Goal: Task Accomplishment & Management: Manage account settings

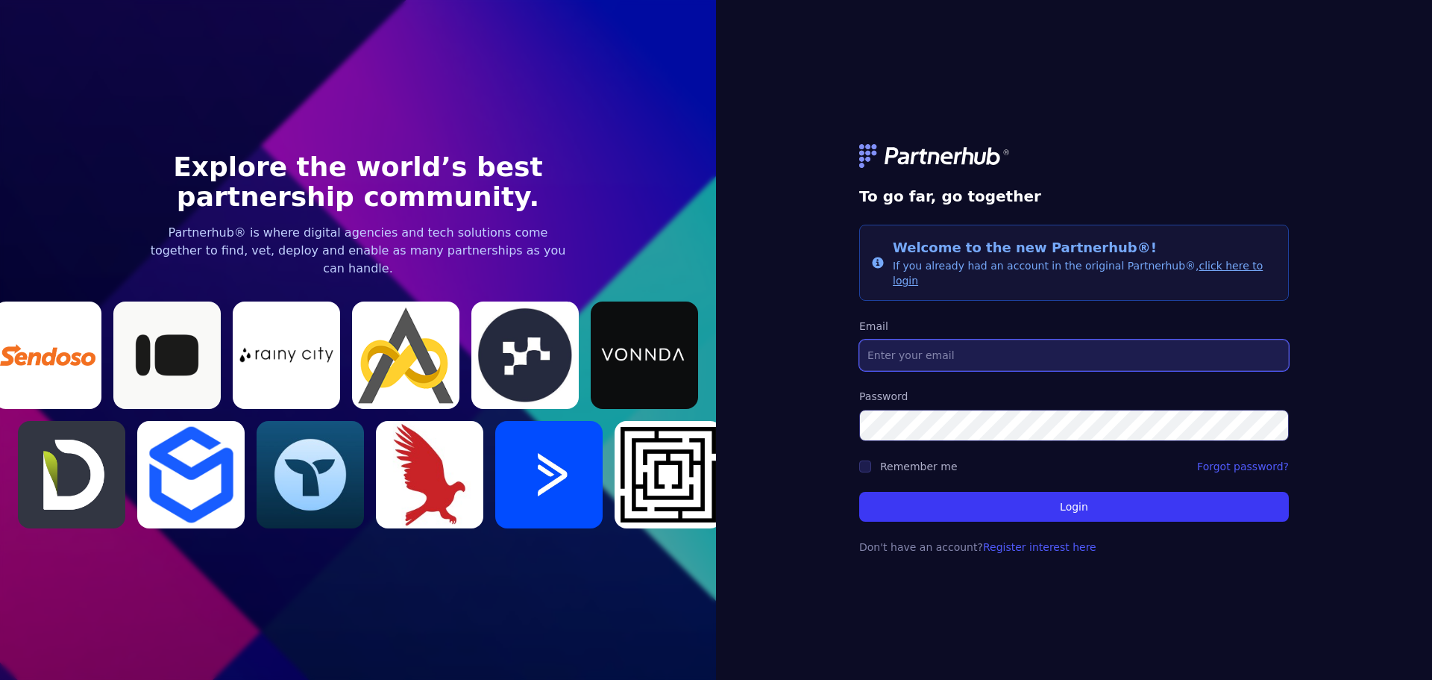
click at [968, 359] on input "Email" at bounding box center [1074, 354] width 430 height 31
click at [984, 353] on input "mmoura@ymail.com" at bounding box center [1074, 354] width 430 height 31
drag, startPoint x: 967, startPoint y: 350, endPoint x: 853, endPoint y: 345, distance: 113.5
click at [853, 345] on div "To go far, go together Info Welcome to the new Partnerhub®! If you already had …" at bounding box center [1074, 340] width 716 height 680
type input "marcio@kresko.co"
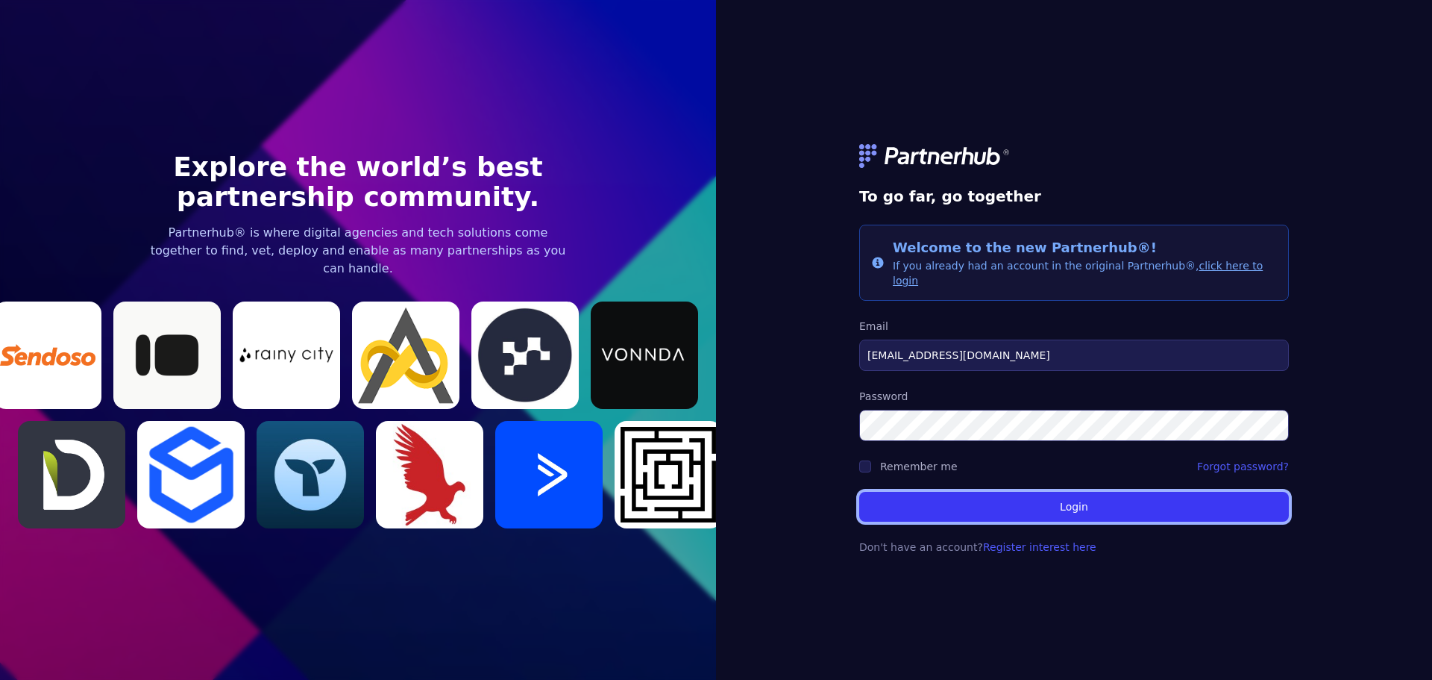
click at [1133, 508] on button "Login" at bounding box center [1074, 507] width 430 height 30
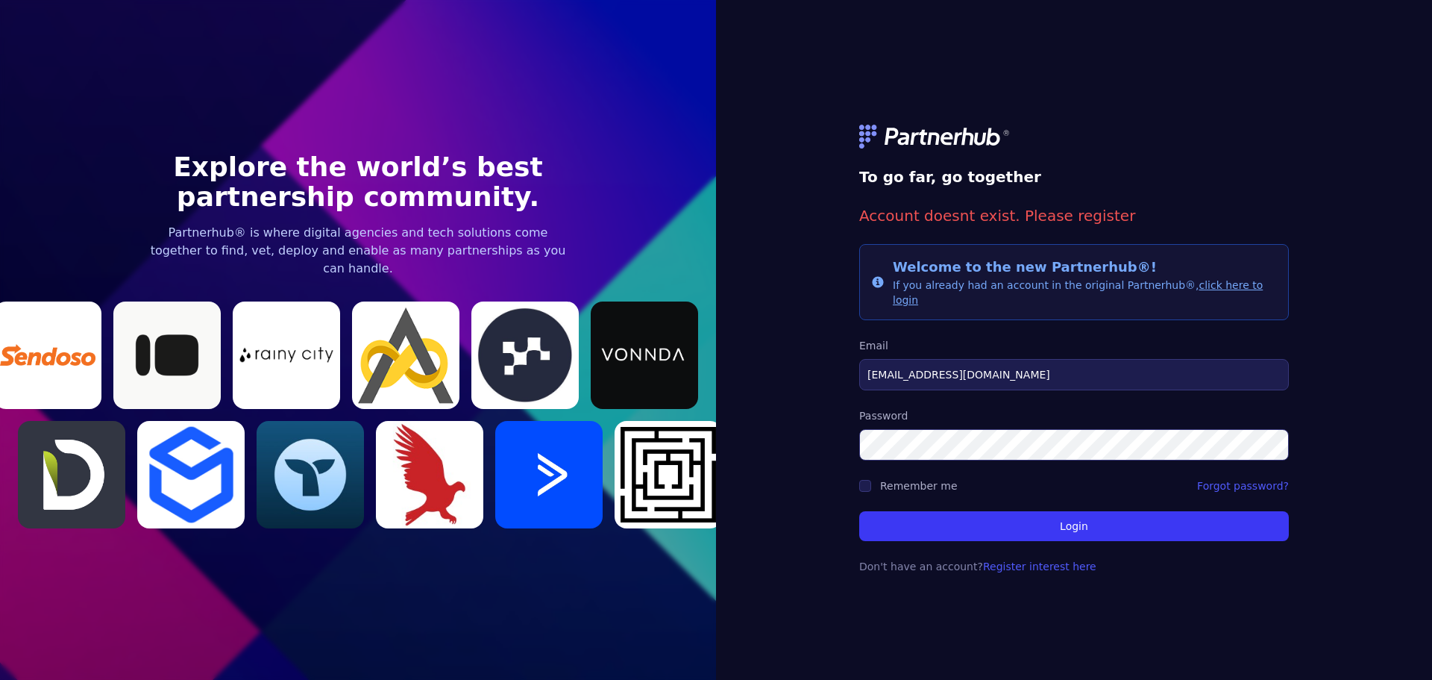
click at [0, 679] on nordpass-portal at bounding box center [0, 680] width 0 height 0
click at [1209, 292] on link "click here to login" at bounding box center [1078, 292] width 370 height 27
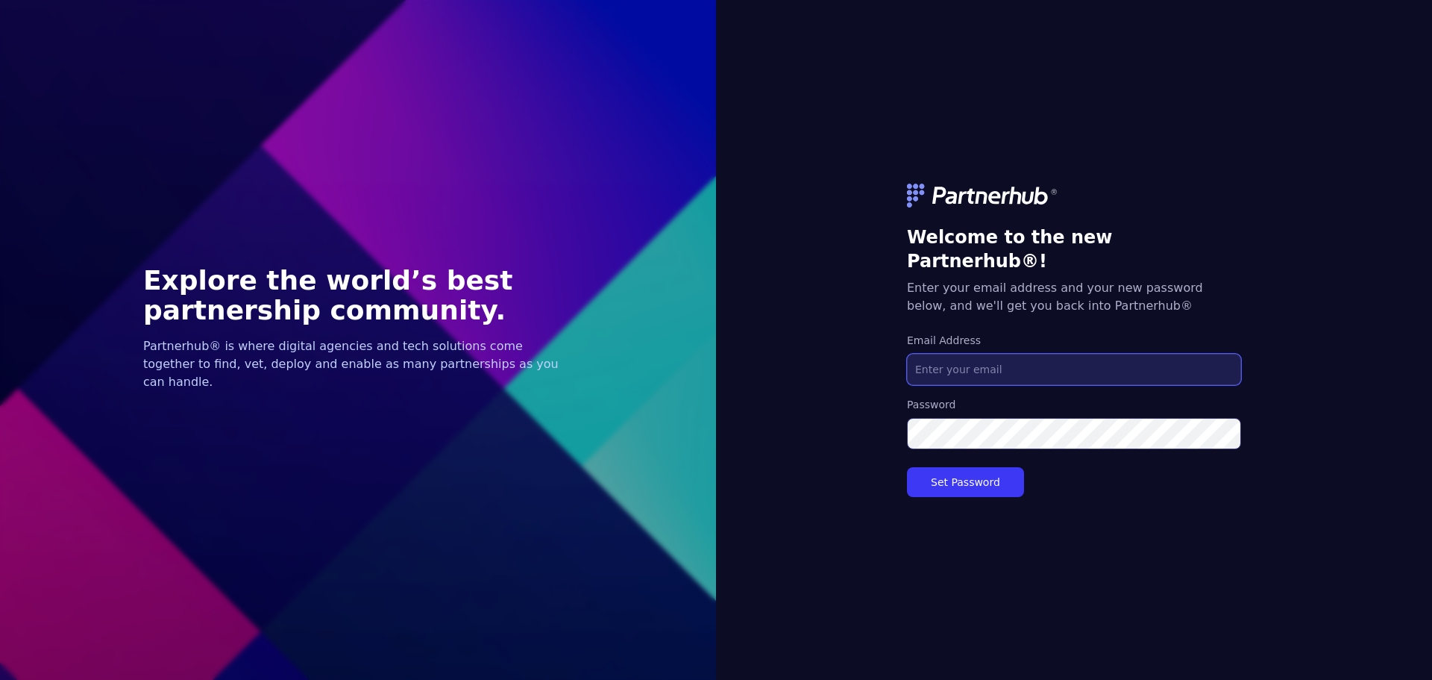
click at [1077, 354] on input "Email Address" at bounding box center [1074, 369] width 334 height 31
click at [1079, 354] on input "Email Address" at bounding box center [1074, 369] width 334 height 31
drag, startPoint x: 942, startPoint y: 355, endPoint x: 850, endPoint y: 354, distance: 92.5
click at [850, 354] on div "Welcome to the new Partnerhub®! Enter your email address and your new password …" at bounding box center [1074, 340] width 716 height 680
type input "marcio@kresko.co"
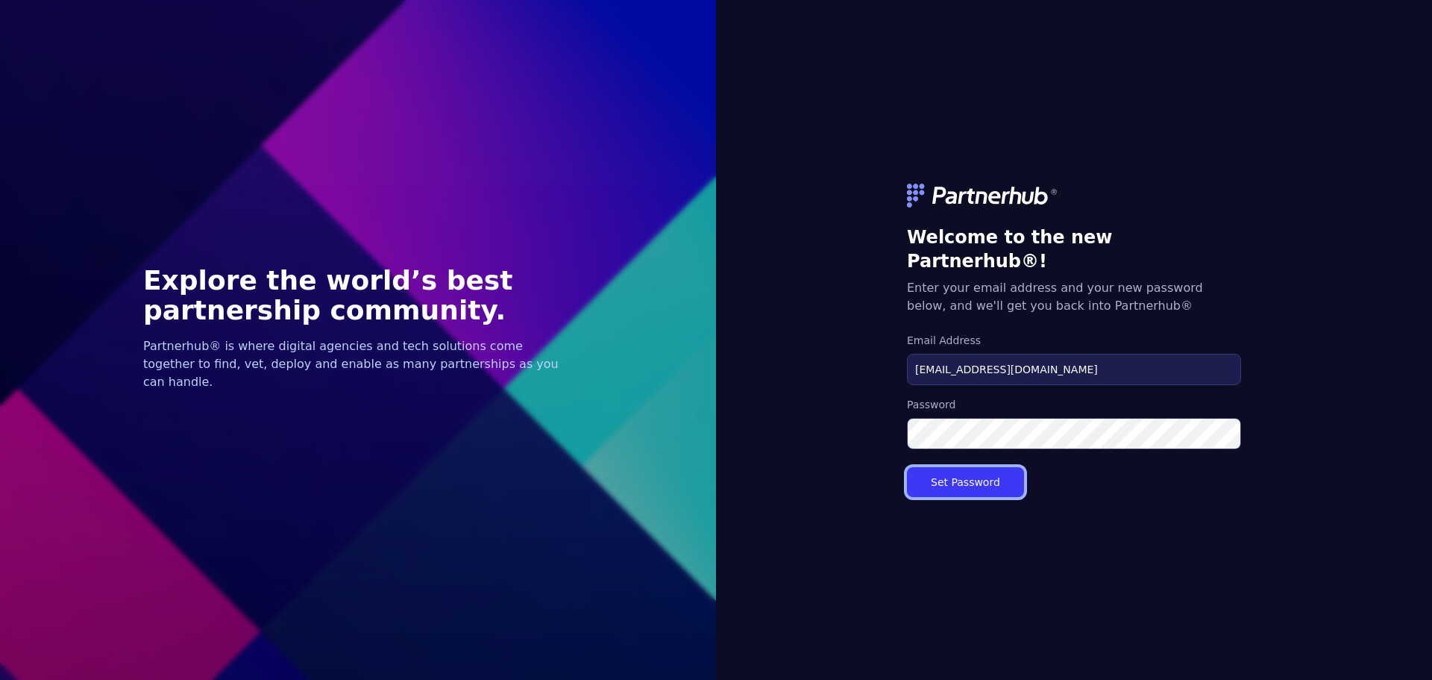
click at [983, 471] on button "Set Password" at bounding box center [965, 482] width 117 height 30
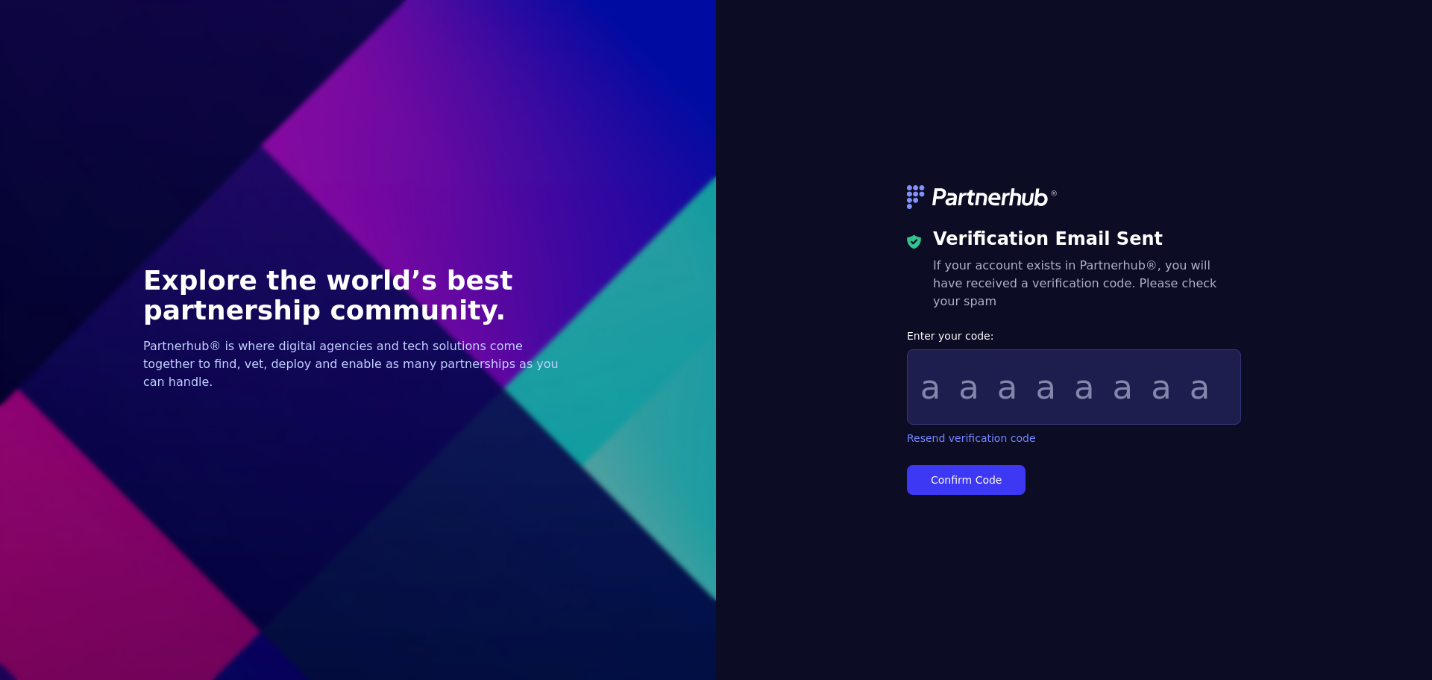
click at [0, 679] on nordpass-portal at bounding box center [0, 680] width 0 height 0
click at [976, 430] on link "Resend verification code" at bounding box center [971, 437] width 129 height 15
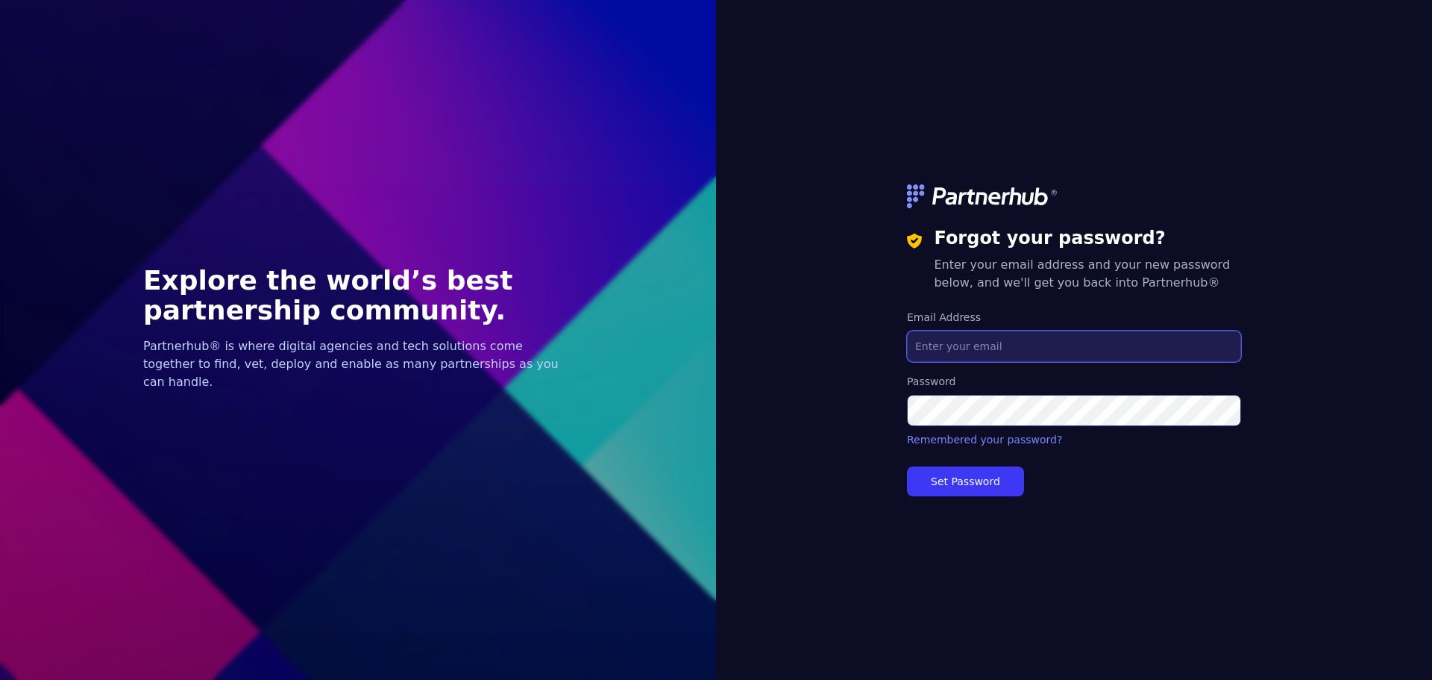
click at [984, 358] on input "Email Address" at bounding box center [1074, 346] width 334 height 31
click at [868, 369] on div "Forgot your password? Enter your email address and your new password below, and…" at bounding box center [1074, 340] width 716 height 680
click at [976, 351] on input "Email Address" at bounding box center [1074, 346] width 334 height 31
